Goal: Use online tool/utility: Utilize a website feature to perform a specific function

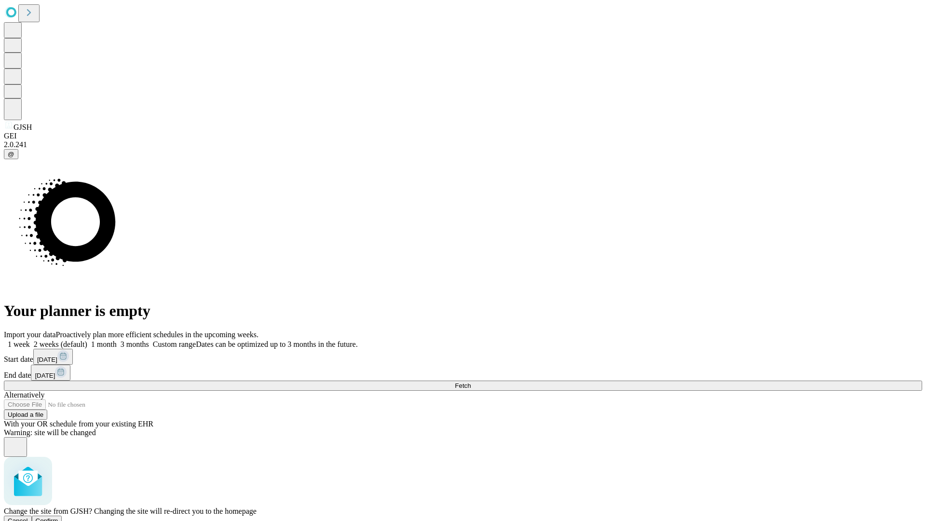
click at [58, 517] on span "Confirm" at bounding box center [47, 520] width 23 height 7
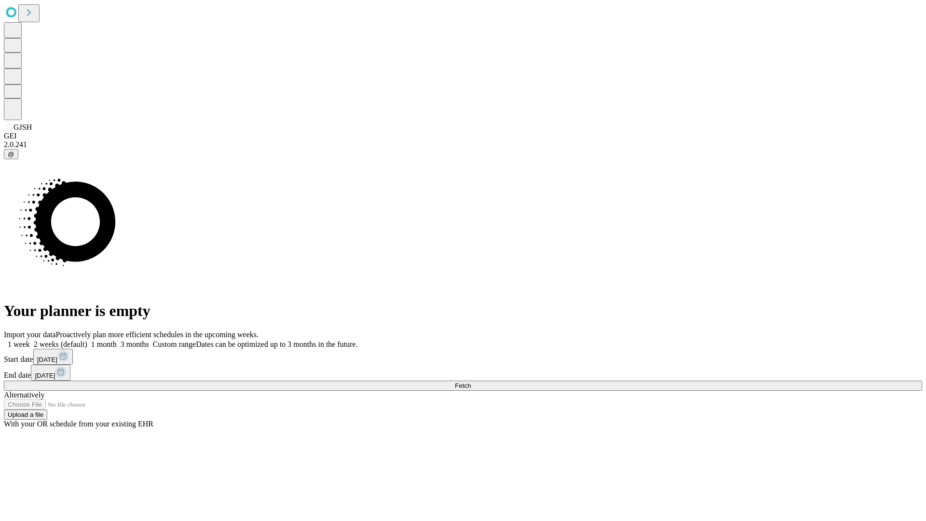
click at [117, 340] on label "1 month" at bounding box center [101, 344] width 29 height 8
click at [470, 382] on span "Fetch" at bounding box center [463, 385] width 16 height 7
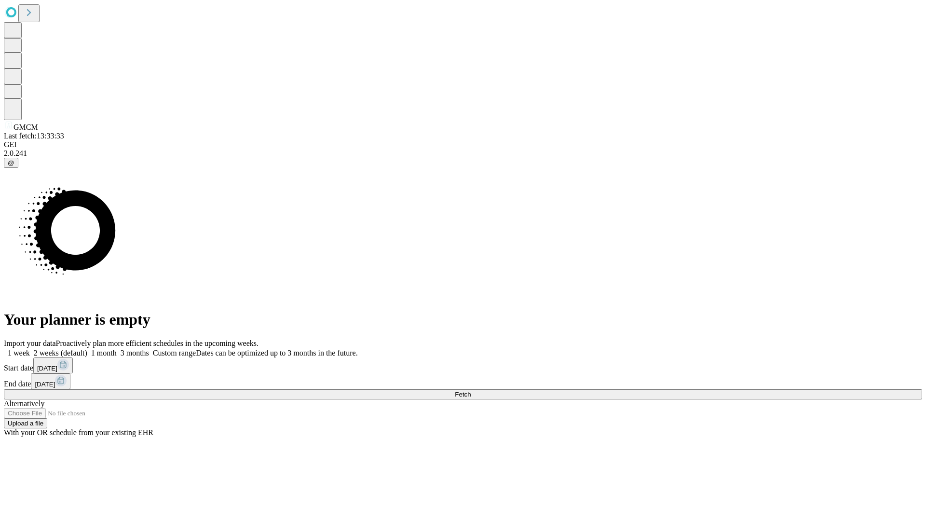
click at [117, 349] on label "1 month" at bounding box center [101, 353] width 29 height 8
click at [470, 390] on span "Fetch" at bounding box center [463, 393] width 16 height 7
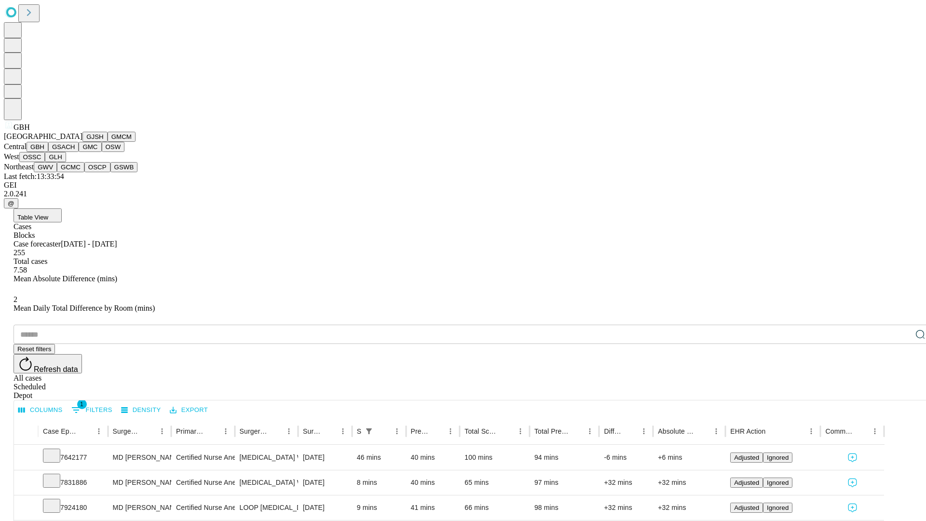
click at [75, 152] on button "GSACH" at bounding box center [63, 147] width 30 height 10
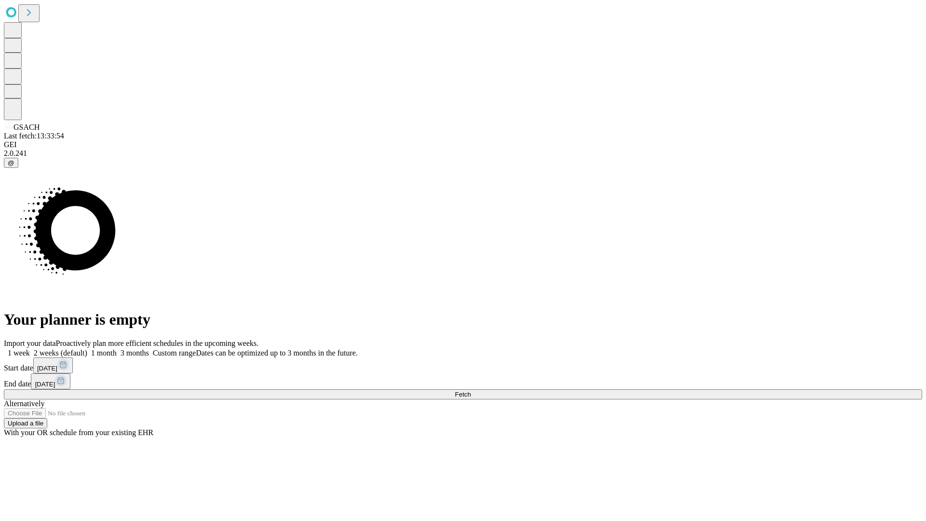
click at [117, 349] on label "1 month" at bounding box center [101, 353] width 29 height 8
click at [470, 390] on span "Fetch" at bounding box center [463, 393] width 16 height 7
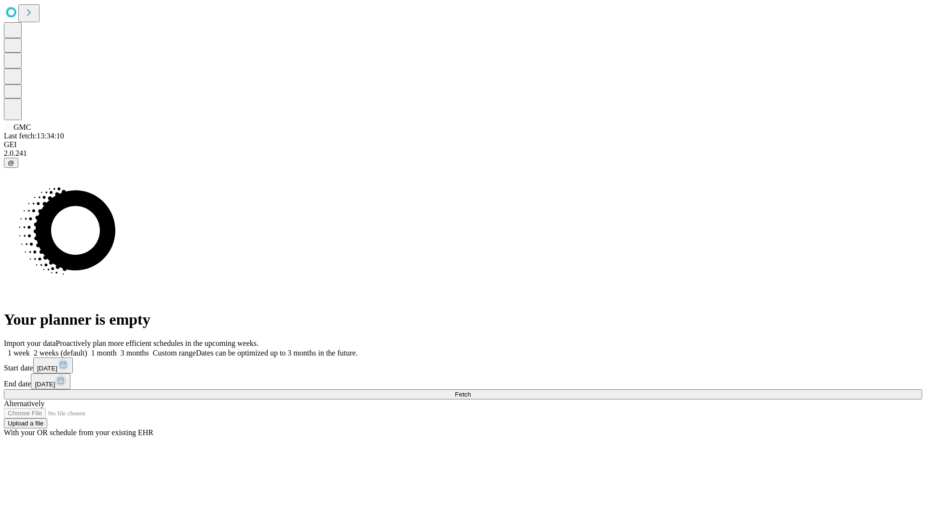
click at [117, 349] on label "1 month" at bounding box center [101, 353] width 29 height 8
click at [470, 390] on span "Fetch" at bounding box center [463, 393] width 16 height 7
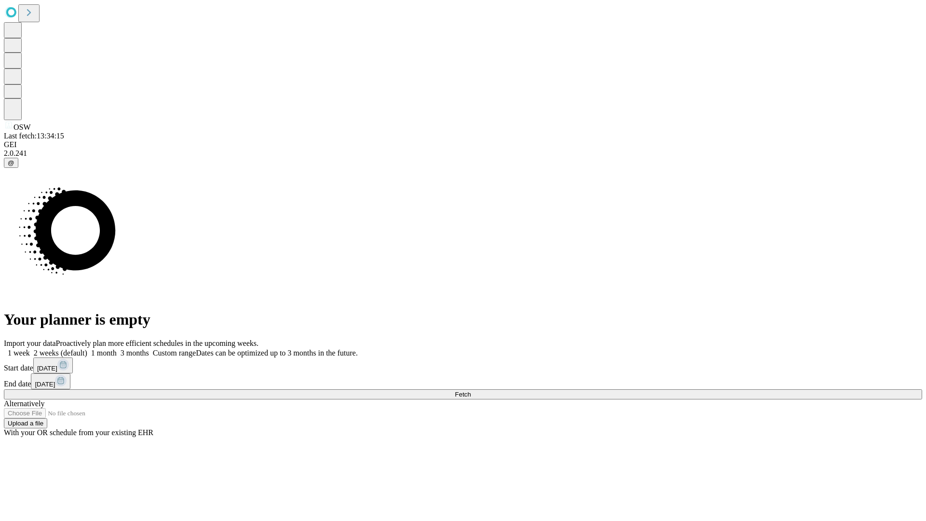
click at [117, 349] on label "1 month" at bounding box center [101, 353] width 29 height 8
click at [470, 390] on span "Fetch" at bounding box center [463, 393] width 16 height 7
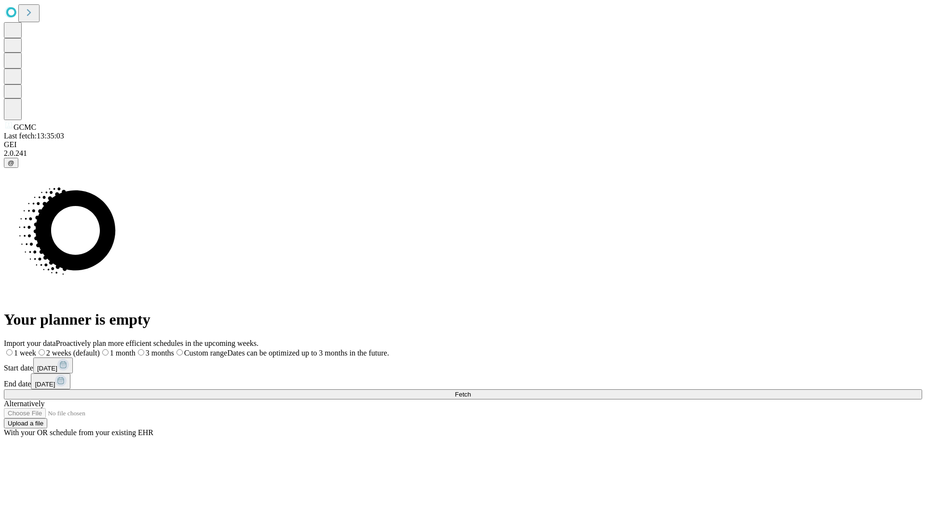
click at [135, 349] on label "1 month" at bounding box center [118, 353] width 36 height 8
click at [470, 390] on span "Fetch" at bounding box center [463, 393] width 16 height 7
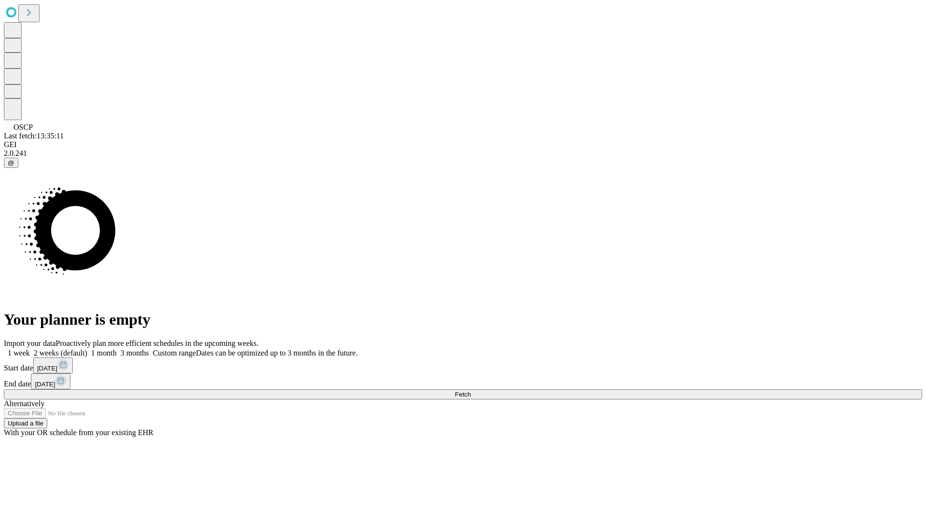
click at [117, 349] on label "1 month" at bounding box center [101, 353] width 29 height 8
click at [470, 390] on span "Fetch" at bounding box center [463, 393] width 16 height 7
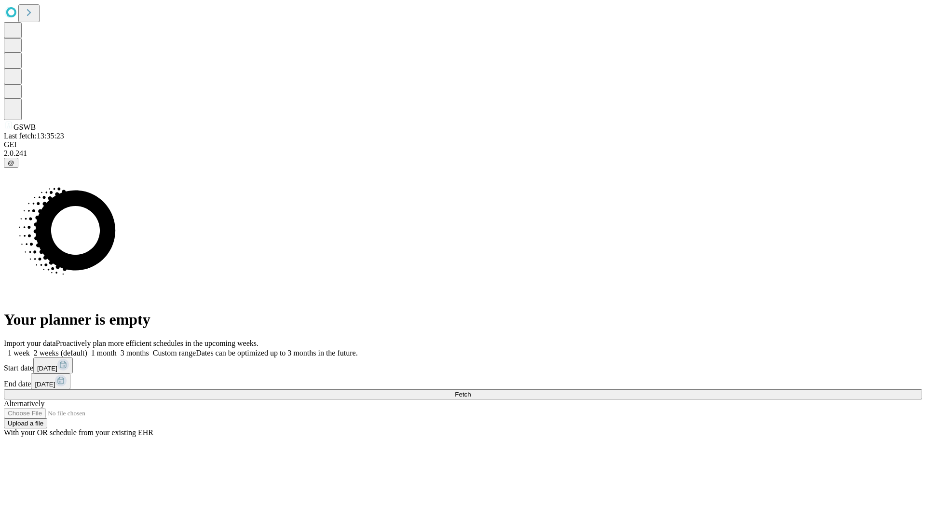
click at [470, 390] on span "Fetch" at bounding box center [463, 393] width 16 height 7
